Goal: Task Accomplishment & Management: Use online tool/utility

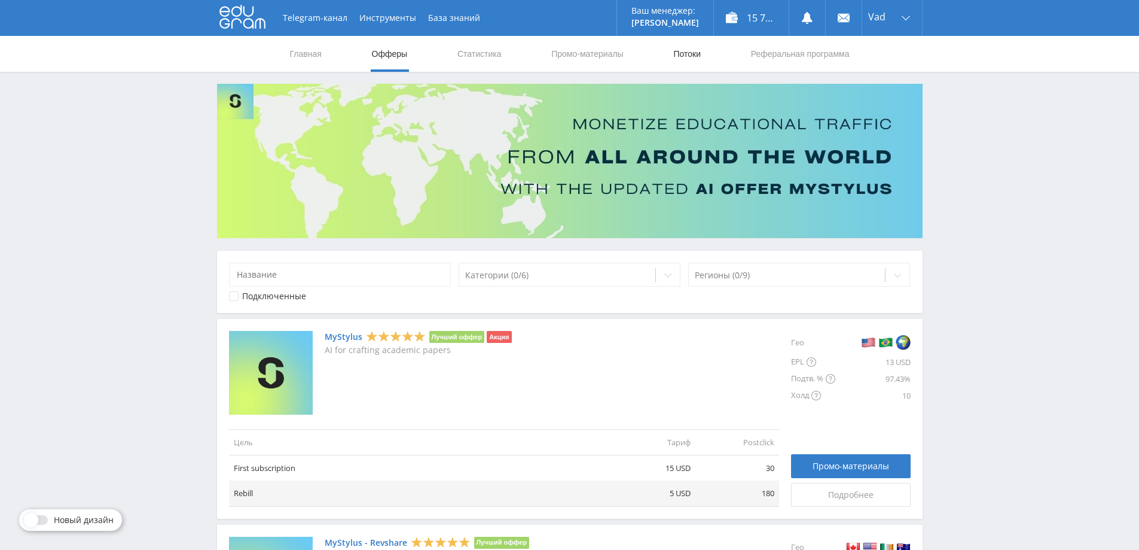
click at [699, 54] on link "Потоки" at bounding box center [687, 54] width 30 height 36
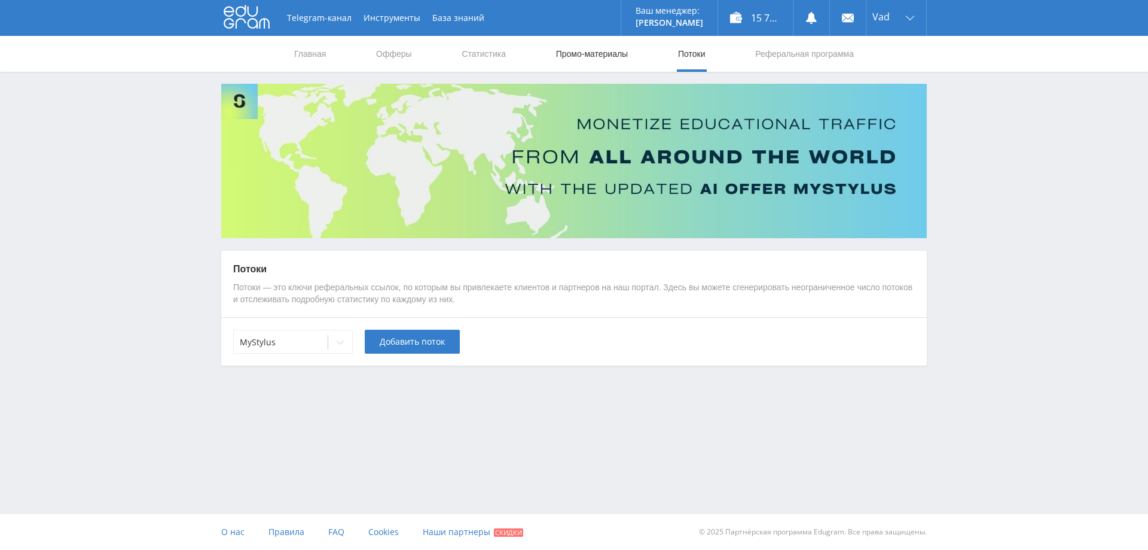
click at [595, 57] on link "Промо-материалы" at bounding box center [592, 54] width 74 height 36
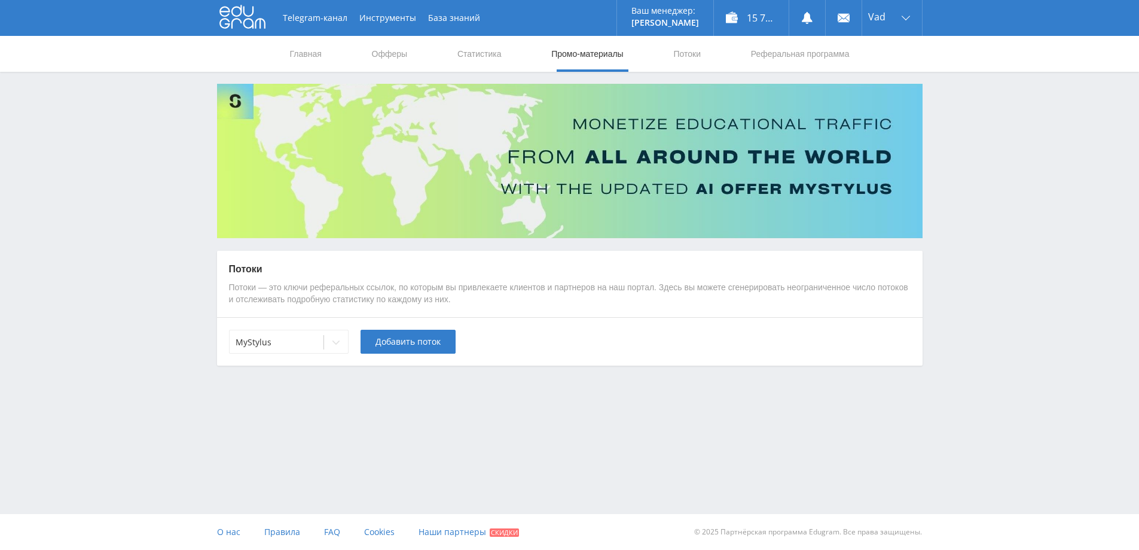
select select "376"
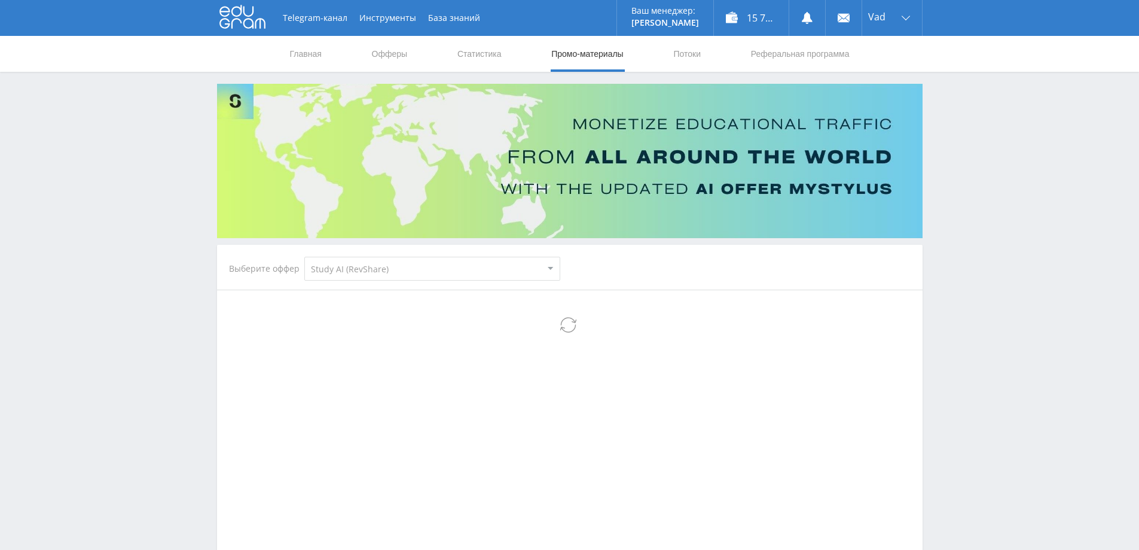
select select "376"
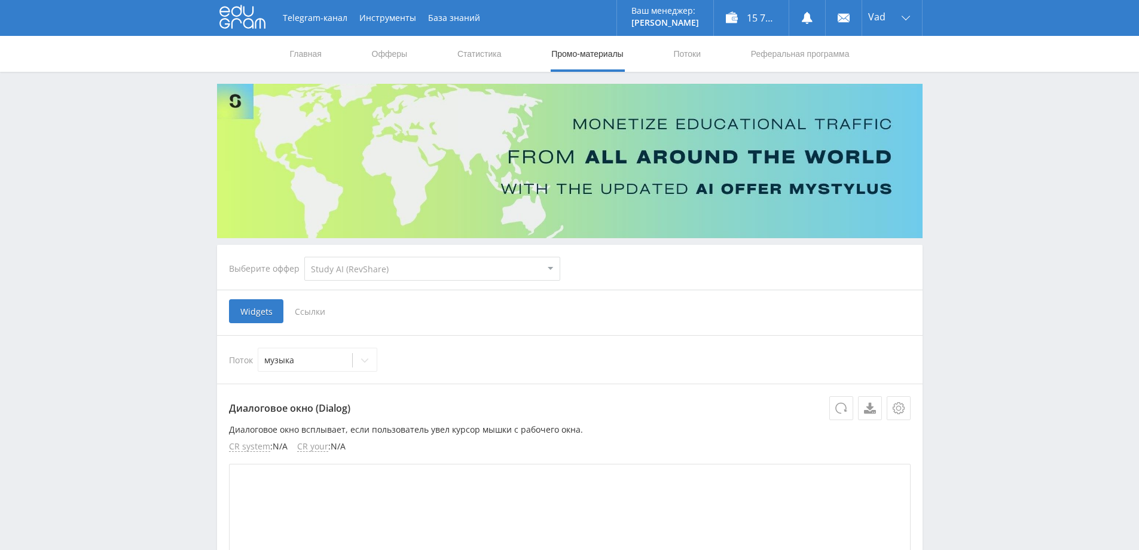
click at [381, 261] on select "MyStylus MyStylus - Revshare Кэмп Studybay Автор24 Studybay [GEOGRAPHIC_DATA] S…" at bounding box center [432, 269] width 256 height 24
click at [304, 257] on select "MyStylus MyStylus - Revshare Кэмп Studybay Автор24 Studybay [GEOGRAPHIC_DATA] S…" at bounding box center [432, 269] width 256 height 24
click at [324, 315] on span "Ссылки" at bounding box center [310, 311] width 53 height 24
click at [0, 0] on input "Ссылки" at bounding box center [0, 0] width 0 height 0
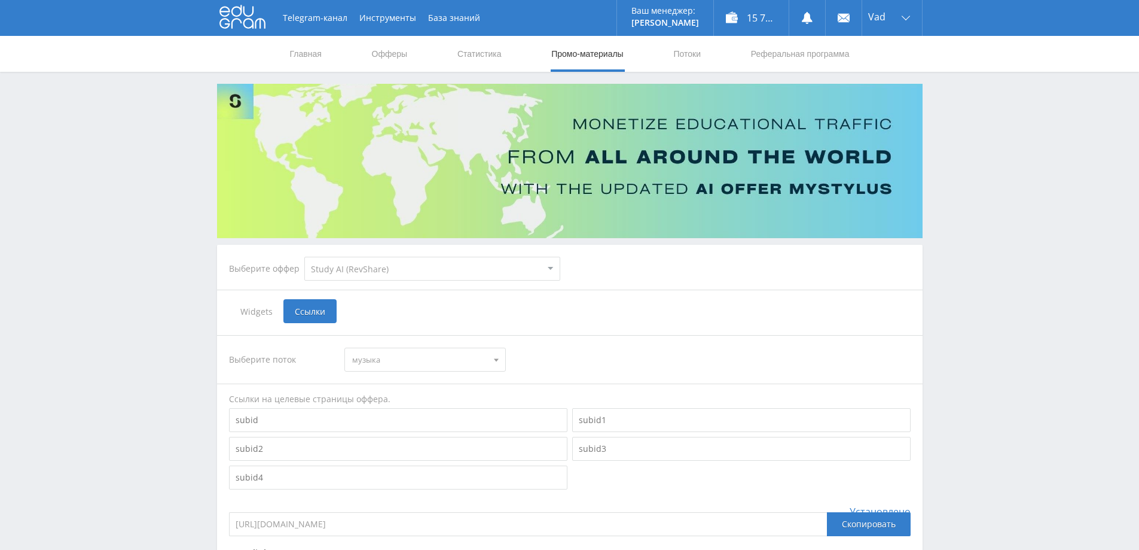
scroll to position [120, 0]
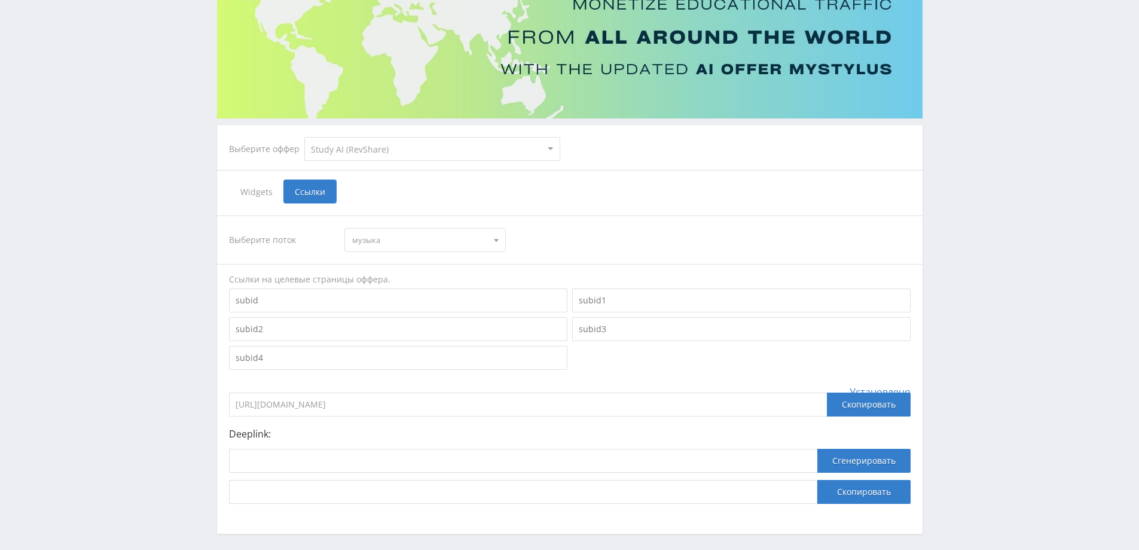
click at [432, 246] on span "музыка" at bounding box center [419, 239] width 135 height 23
click at [376, 294] on button "default" at bounding box center [425, 295] width 160 height 17
drag, startPoint x: 317, startPoint y: 401, endPoint x: 144, endPoint y: 403, distance: 172.9
click at [136, 403] on div "Telegram-канал Инструменты База знаний Ваш менеджер: [PERSON_NAME] Alex Online …" at bounding box center [569, 239] width 1139 height 719
drag, startPoint x: 493, startPoint y: 401, endPoint x: 116, endPoint y: 411, distance: 377.6
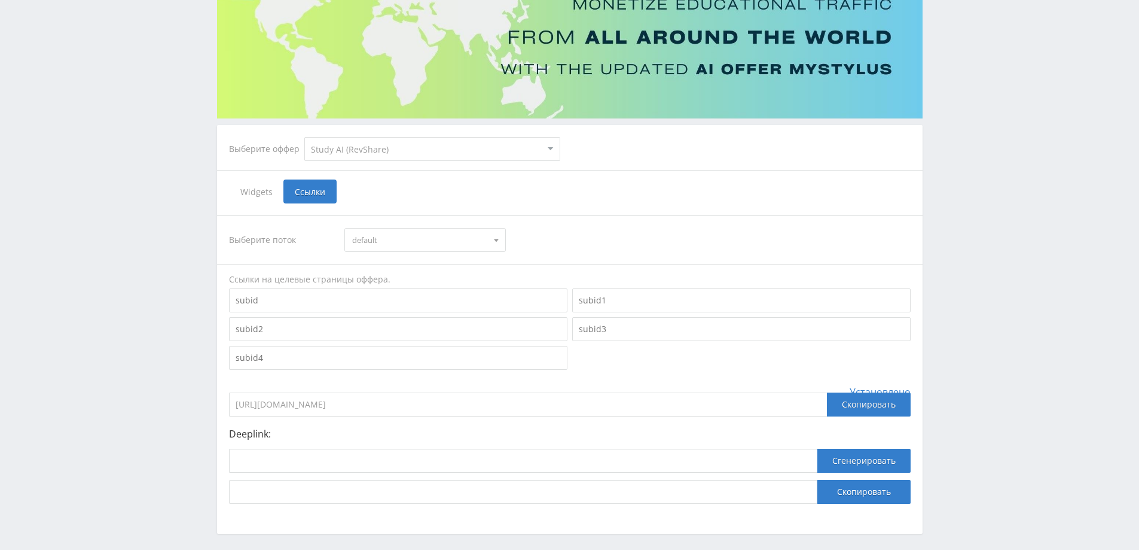
click at [92, 415] on div "Telegram-канал Инструменты База знаний Ваш менеджер: [PERSON_NAME] Alex Online …" at bounding box center [569, 239] width 1139 height 719
click at [304, 462] on input at bounding box center [523, 461] width 589 height 24
paste input "https://study24.ai/chat/chat_gpt5"
type input "https://study24.ai/chat/chat_gpt5"
click at [856, 446] on div "Deeplink: https://study24.ai/chat/chat_gpt5 Сгенерировать Скопировать" at bounding box center [570, 465] width 682 height 75
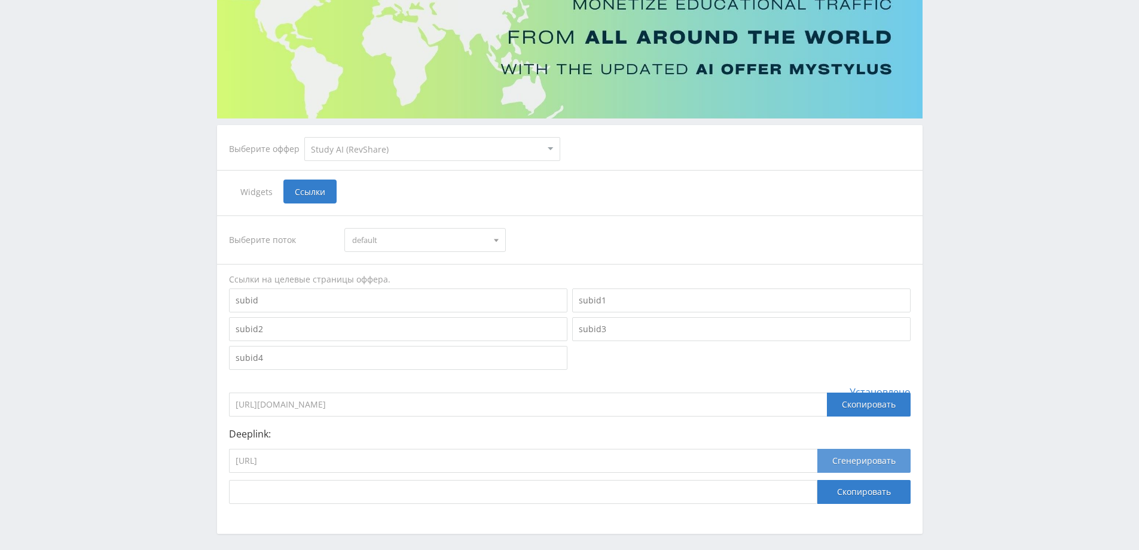
click at [851, 452] on button "Сгенерировать" at bounding box center [864, 461] width 93 height 24
click at [854, 494] on button "Скопировать" at bounding box center [864, 492] width 93 height 24
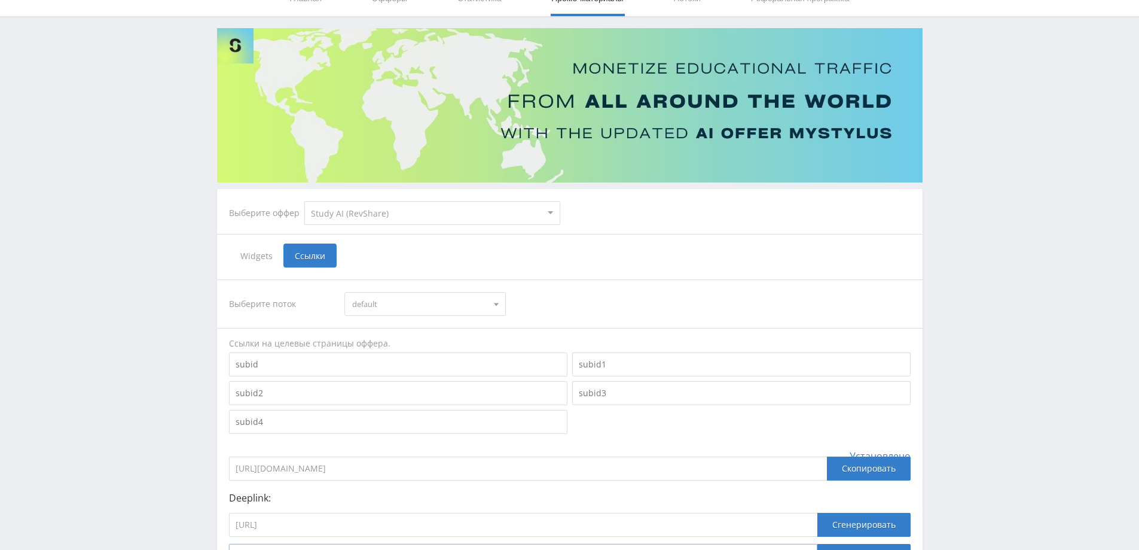
scroll to position [0, 0]
